Goal: Browse casually: Explore the website without a specific task or goal

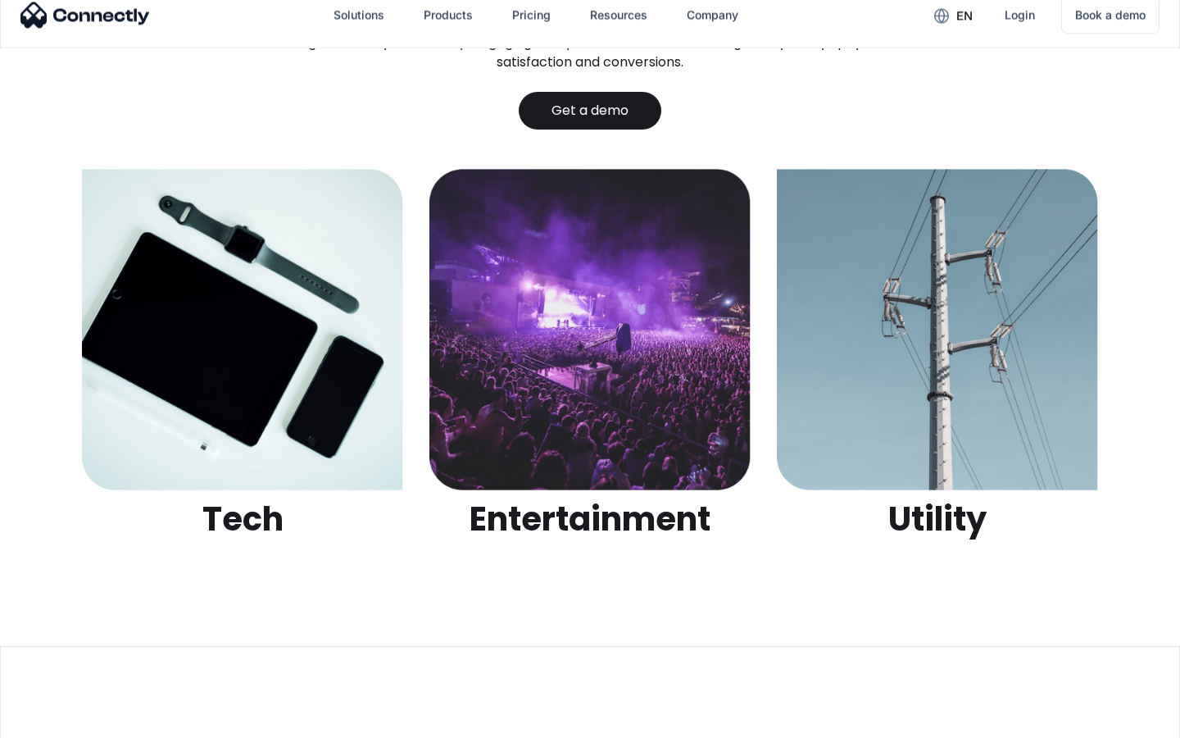
scroll to position [5172, 0]
